Goal: Use online tool/utility: Utilize a website feature to perform a specific function

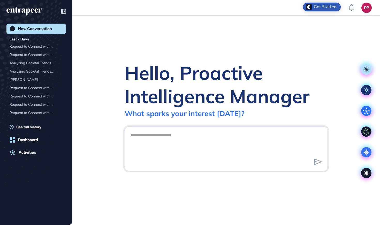
scroll to position [0, 0]
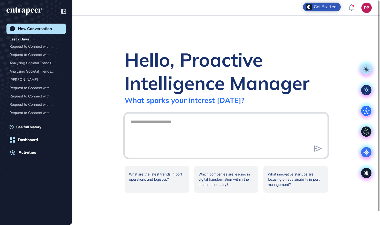
paste textarea "**********"
type textarea "**********"
click at [368, 150] on icon at bounding box center [366, 152] width 10 height 10
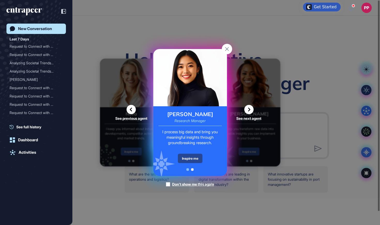
click at [198, 157] on div "Inspire me" at bounding box center [190, 157] width 25 height 9
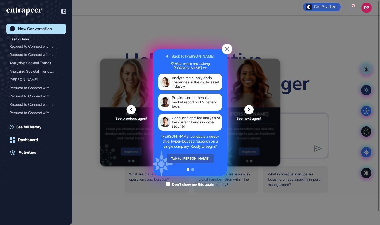
click at [198, 157] on div "Talk to Reese" at bounding box center [190, 157] width 47 height 9
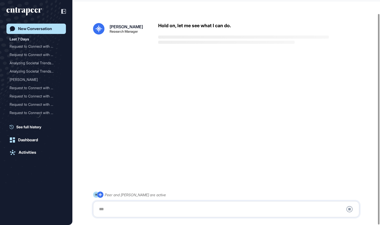
scroll to position [14, 0]
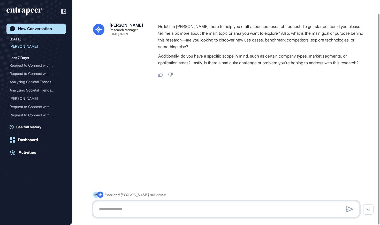
click at [165, 207] on textarea at bounding box center [226, 209] width 261 height 10
paste textarea "**********"
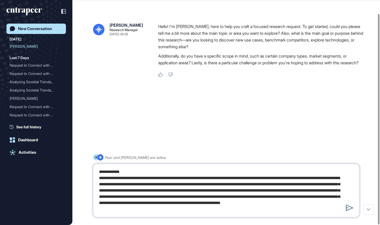
click at [121, 170] on textarea "**********" at bounding box center [226, 190] width 261 height 48
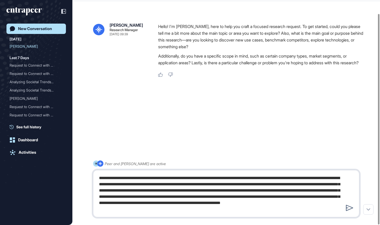
type textarea "**********"
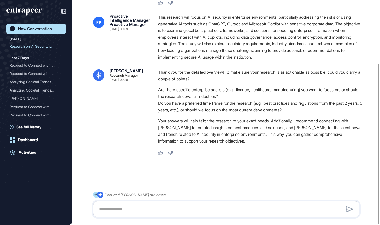
scroll to position [88, 0]
click at [219, 207] on textarea at bounding box center [226, 209] width 261 height 10
type textarea "*"
type textarea "**********"
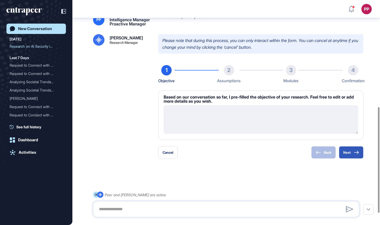
scroll to position [252, 0]
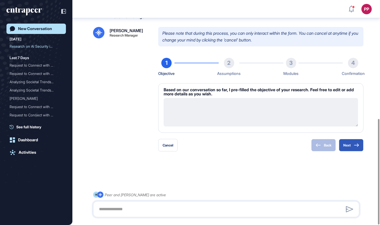
type textarea "**********"
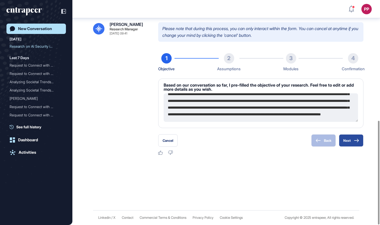
scroll to position [261, 0]
click at [350, 138] on button "Next" at bounding box center [351, 140] width 25 height 12
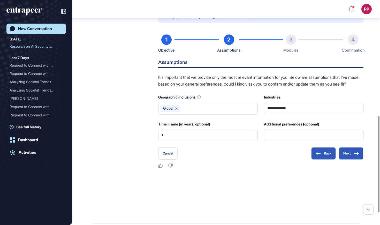
scroll to position [272, 0]
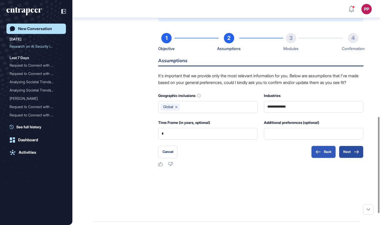
click at [345, 158] on button "Next" at bounding box center [351, 151] width 25 height 12
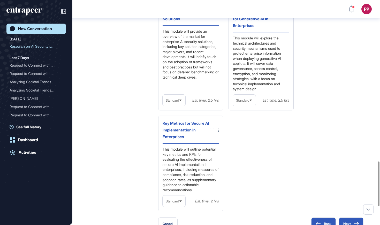
scroll to position [777, 0]
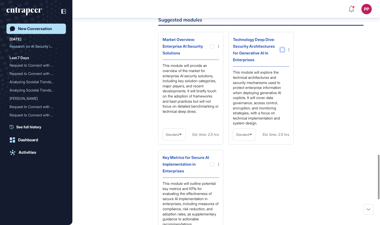
click at [284, 52] on div at bounding box center [282, 50] width 4 height 4
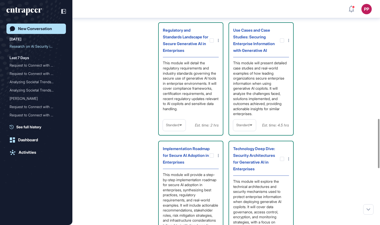
scroll to position [542, 0]
click at [248, 126] on span "Standard" at bounding box center [242, 124] width 13 height 4
click at [250, 163] on li "In-depth" at bounding box center [245, 157] width 20 height 10
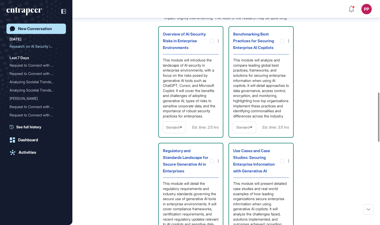
scroll to position [421, 0]
click at [245, 132] on div "Standard" at bounding box center [244, 127] width 23 height 10
click at [244, 166] on li "In-depth" at bounding box center [245, 160] width 20 height 10
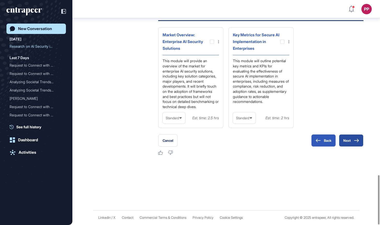
click at [352, 139] on button "Next" at bounding box center [351, 140] width 25 height 12
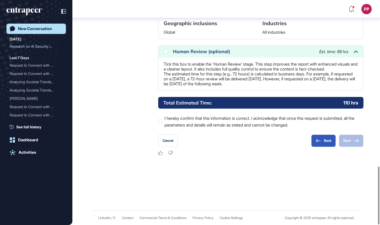
scroll to position [647, 0]
click at [201, 70] on p "Tick this box to enable the 'Human Review' stage. This step improves the report…" at bounding box center [261, 74] width 195 height 25
click at [196, 49] on div "Human Review (optional)" at bounding box center [243, 51] width 141 height 5
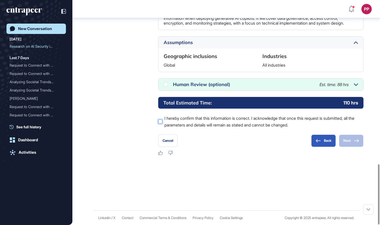
scroll to position [609, 0]
click at [179, 121] on label "I hereby confirm that this information is correct. I acknowledge that once this…" at bounding box center [260, 121] width 205 height 13
click at [165, 86] on div at bounding box center [166, 84] width 4 height 4
click at [348, 139] on button "Next" at bounding box center [351, 140] width 25 height 12
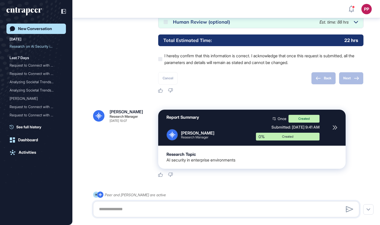
scroll to position [667, 0]
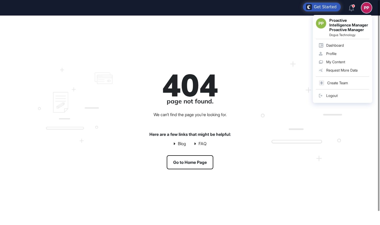
click at [325, 95] on link "Logout" at bounding box center [342, 95] width 53 height 8
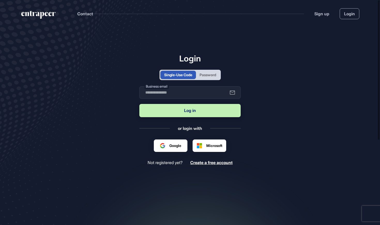
click at [207, 77] on div "Password" at bounding box center [208, 74] width 17 height 5
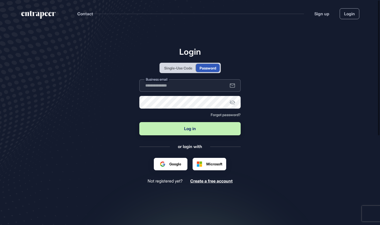
type input "**********"
click at [201, 131] on button "Log in" at bounding box center [189, 128] width 101 height 13
